Goal: Navigation & Orientation: Go to known website

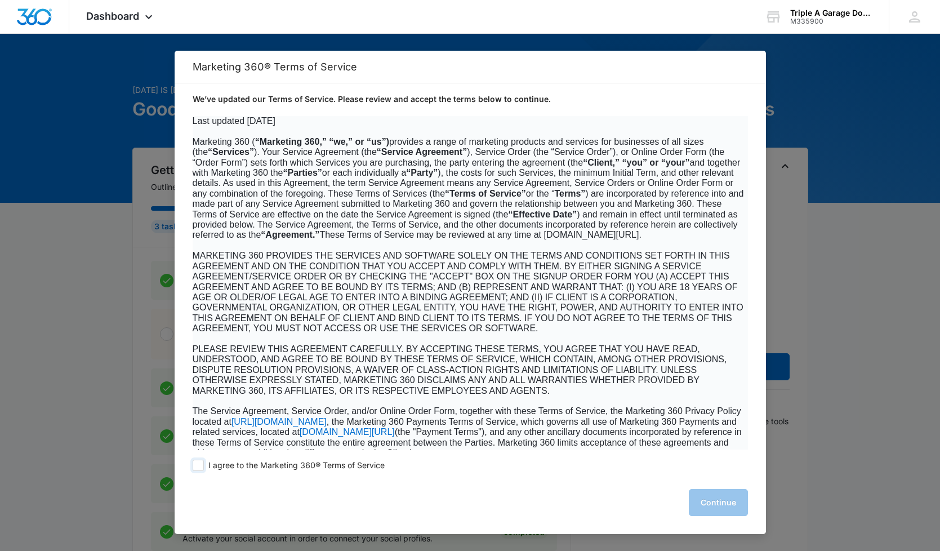
click at [198, 470] on span at bounding box center [198, 465] width 11 height 11
click at [198, 470] on input "I agree to the Marketing 360® Terms of Service" at bounding box center [198, 465] width 11 height 11
checkbox input "true"
click at [711, 499] on button "Continue" at bounding box center [718, 502] width 59 height 27
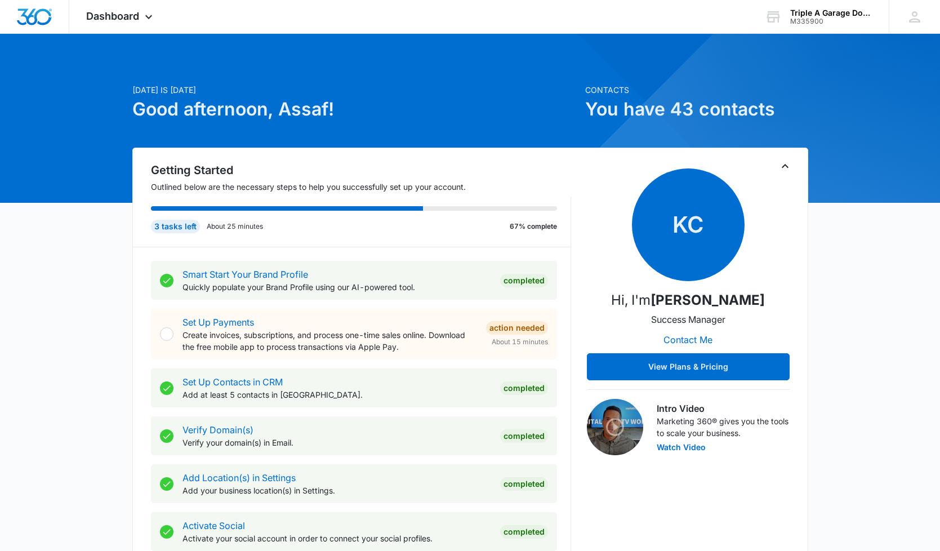
click at [518, 90] on p "Today is Tuesday, October 7th" at bounding box center [355, 90] width 446 height 12
click at [109, 16] on span "Dashboard" at bounding box center [112, 16] width 53 height 12
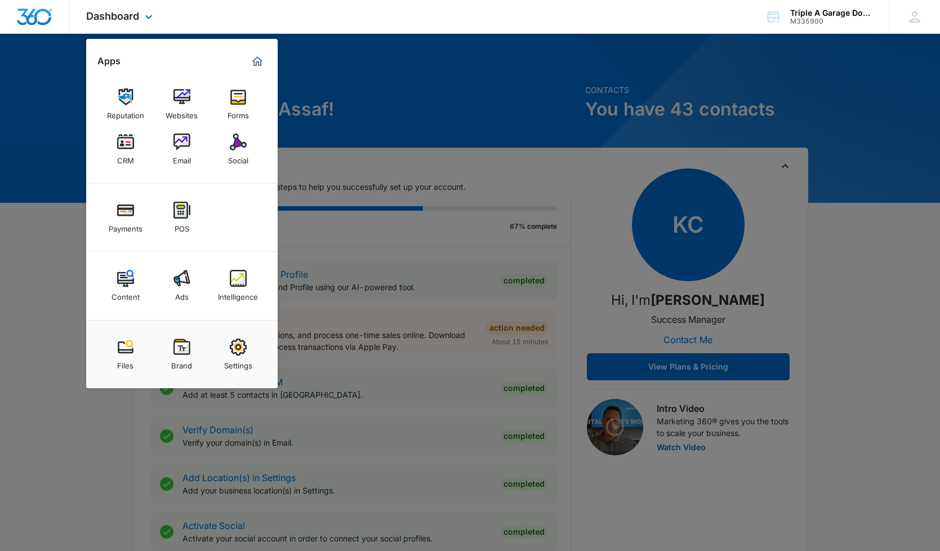
click at [254, 61] on img "Marketing 360® Dashboard" at bounding box center [258, 62] width 14 height 14
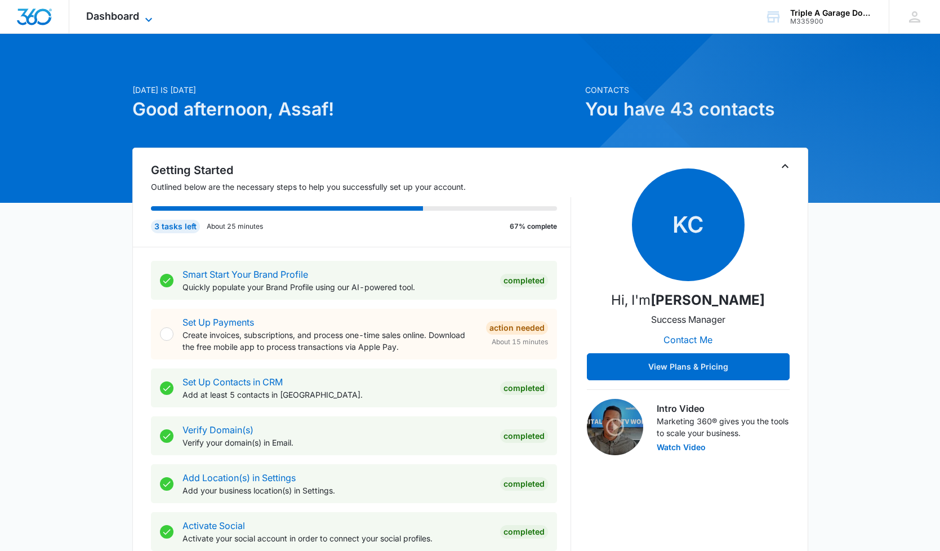
click at [153, 17] on icon at bounding box center [149, 20] width 14 height 14
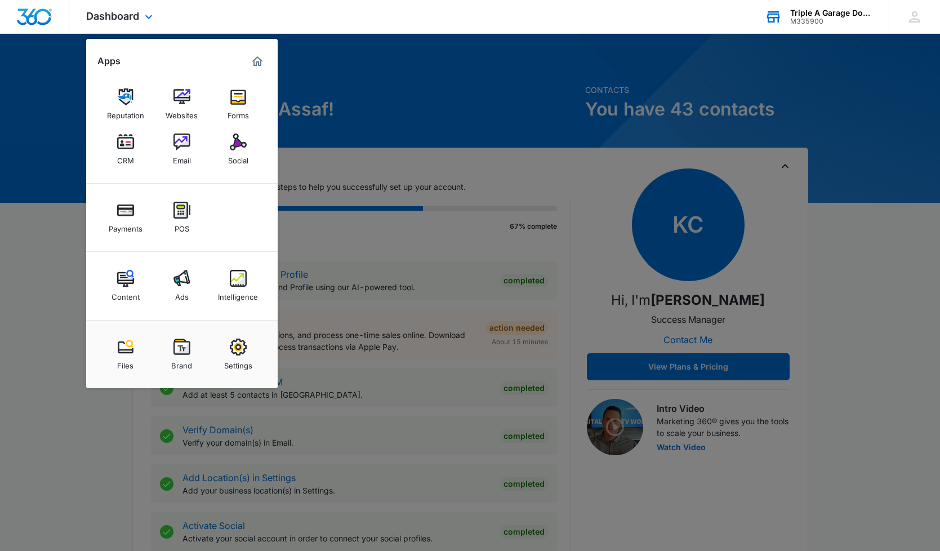
click at [810, 19] on div "M335900" at bounding box center [831, 21] width 82 height 8
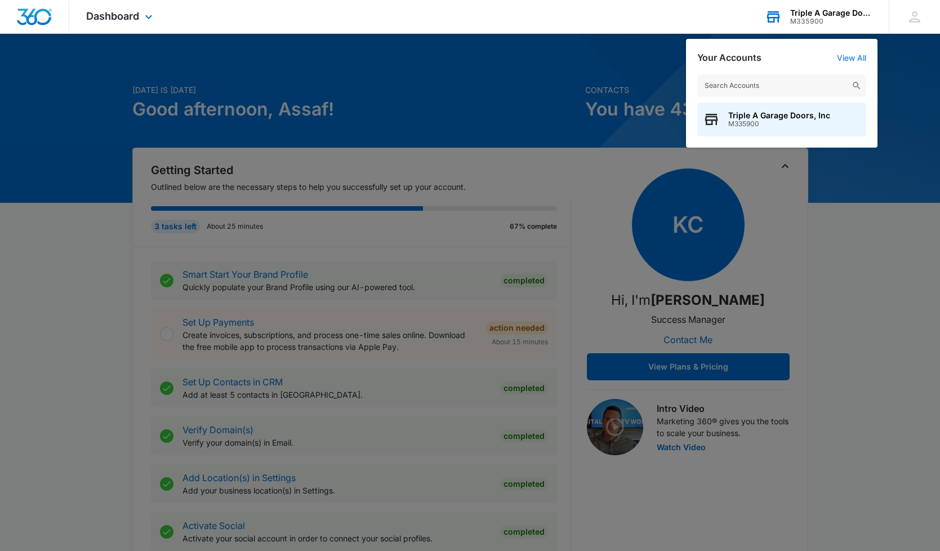
click at [806, 92] on input "text" at bounding box center [781, 85] width 169 height 23
click at [801, 117] on span "Triple A Garage Doors, Inc" at bounding box center [779, 115] width 102 height 9
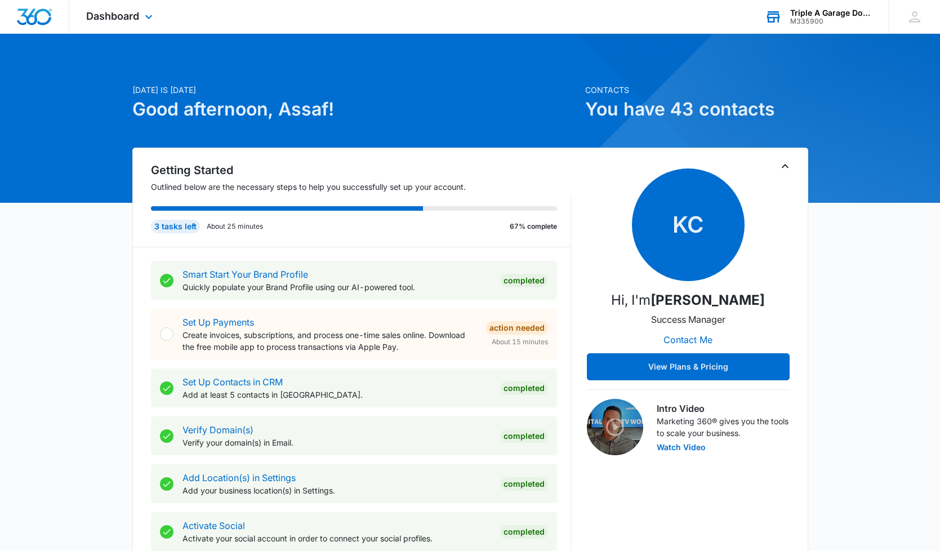
click at [141, 20] on div "Dashboard Apps Reputation Websites Forms CRM Email Social Payments POS Content …" at bounding box center [120, 16] width 103 height 33
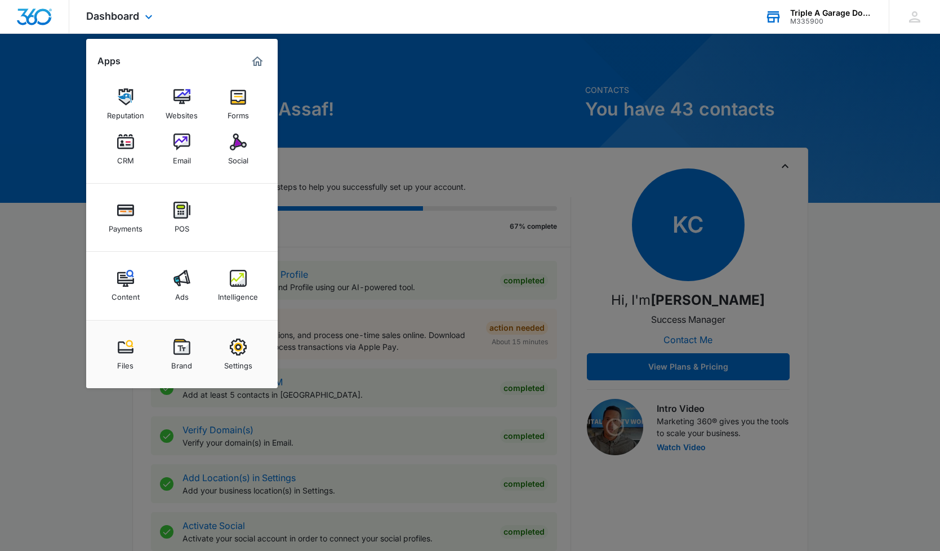
click at [426, 25] on div "Dashboard Apps Reputation Websites Forms CRM Email Social Payments POS Content …" at bounding box center [470, 17] width 940 height 34
click at [800, 11] on div "Triple A Garage Doors, Inc" at bounding box center [831, 12] width 82 height 9
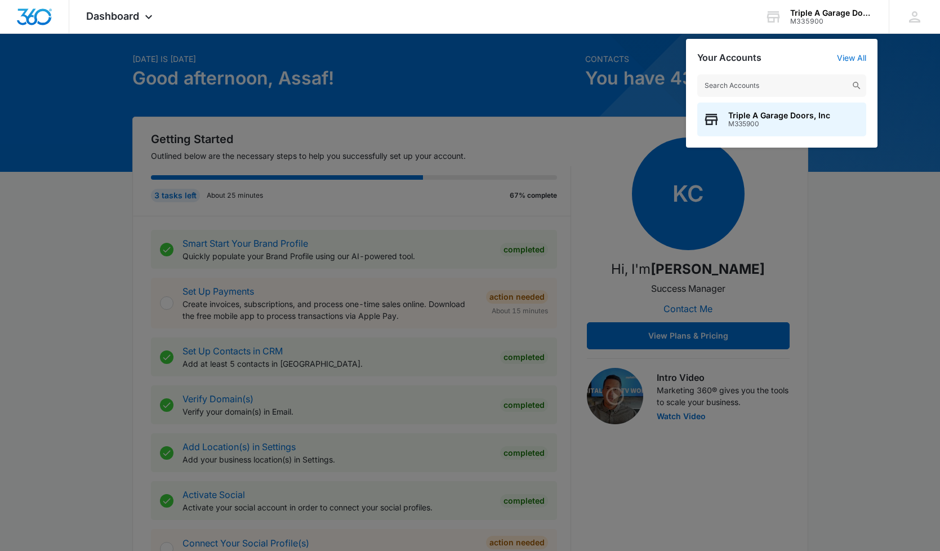
scroll to position [47, 0]
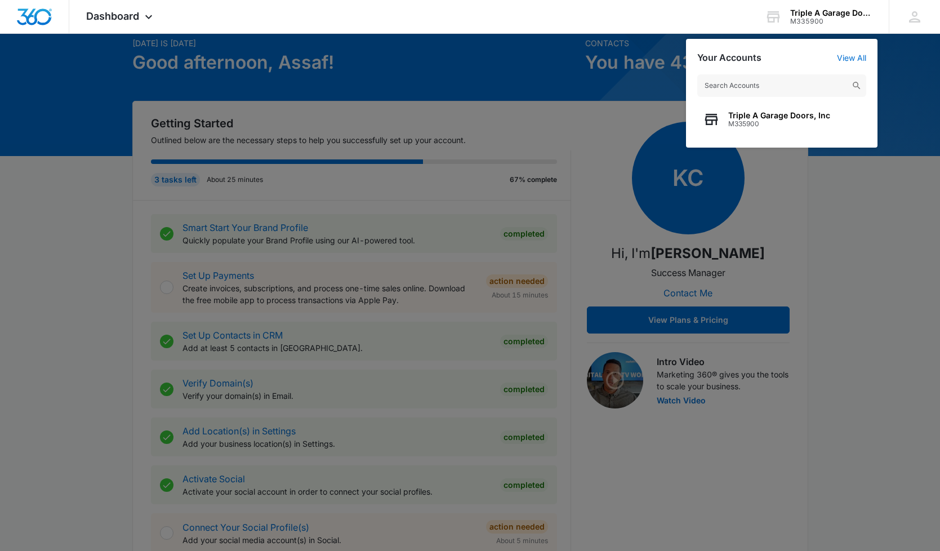
click at [747, 86] on input "text" at bounding box center [781, 85] width 169 height 23
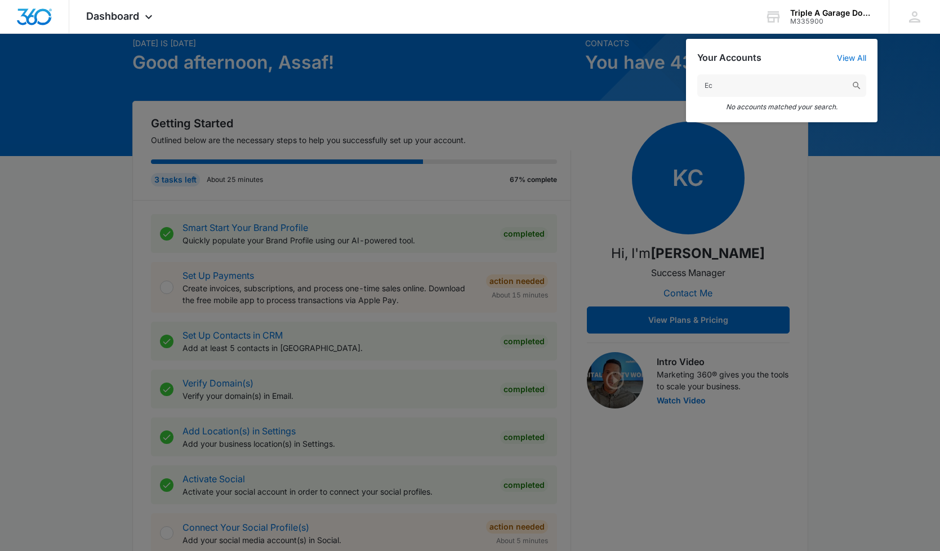
type input "E"
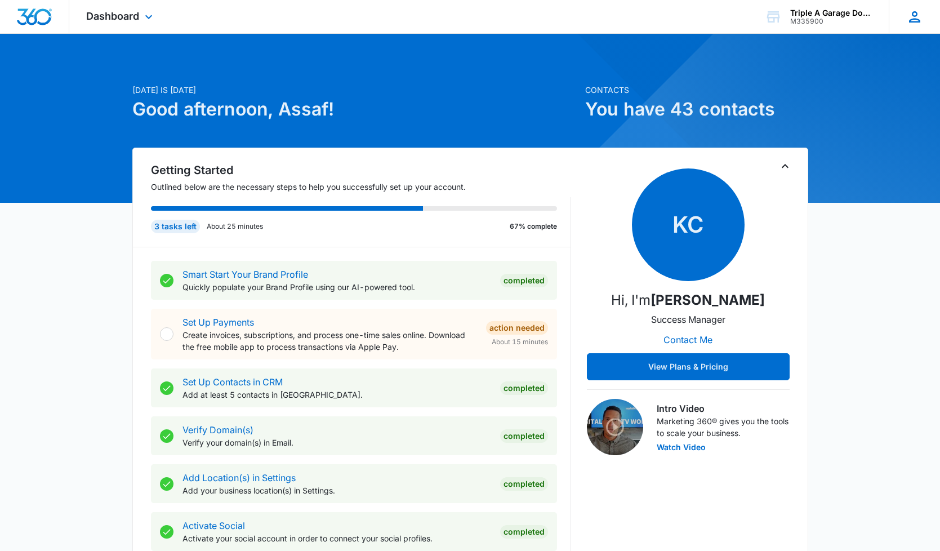
click at [913, 21] on icon at bounding box center [914, 16] width 11 height 11
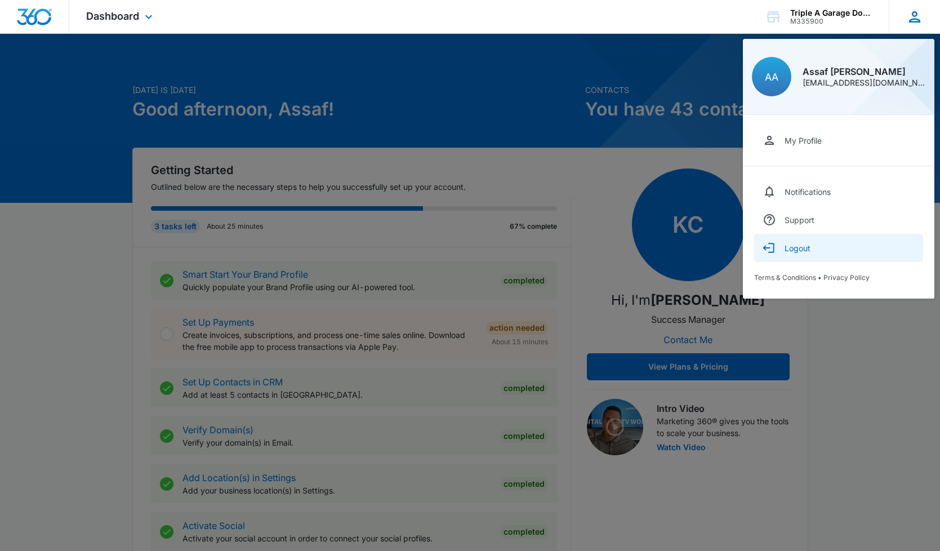
click at [792, 246] on div "Logout" at bounding box center [797, 248] width 26 height 10
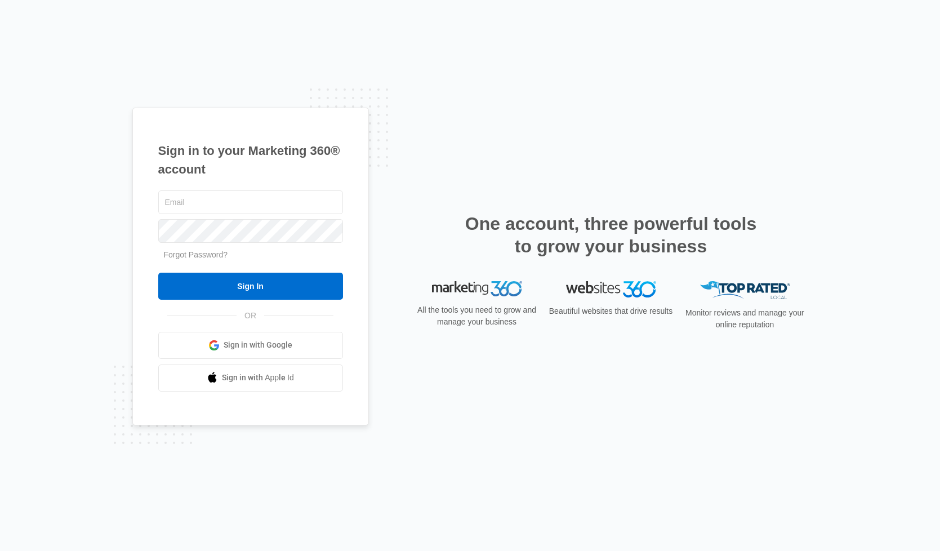
click at [252, 341] on span "Sign in with Google" at bounding box center [258, 345] width 69 height 12
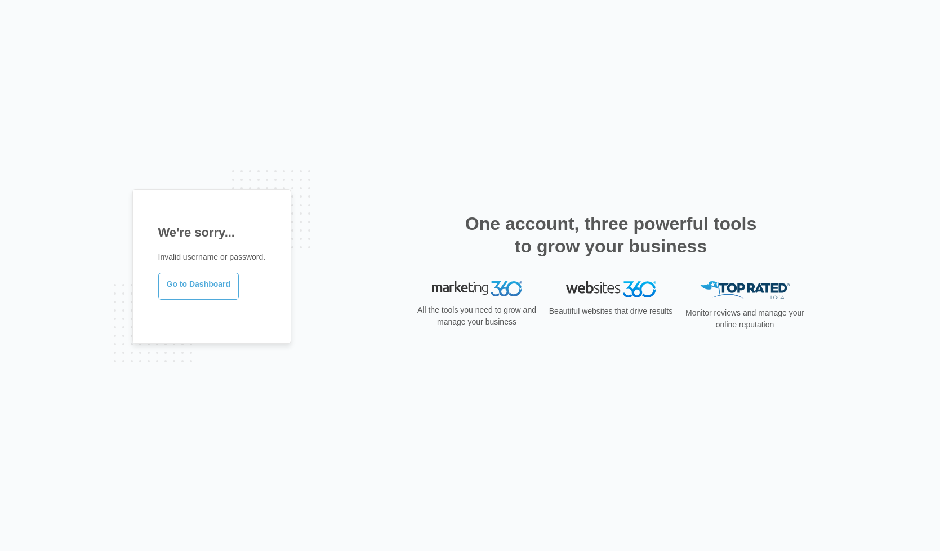
click at [199, 280] on link "Go to Dashboard" at bounding box center [198, 286] width 81 height 27
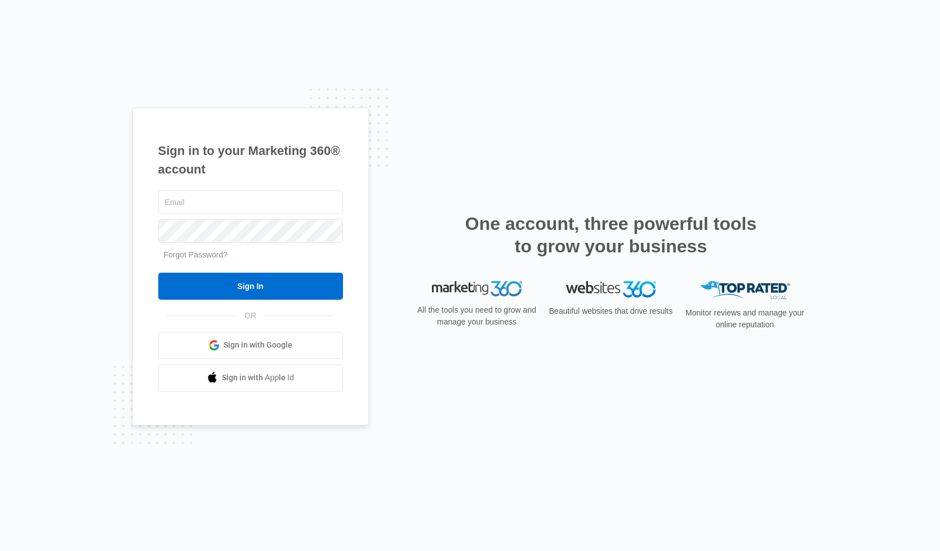
click at [264, 350] on span "Sign in with Google" at bounding box center [258, 345] width 69 height 12
